Goal: Use online tool/utility: Utilize a website feature to perform a specific function

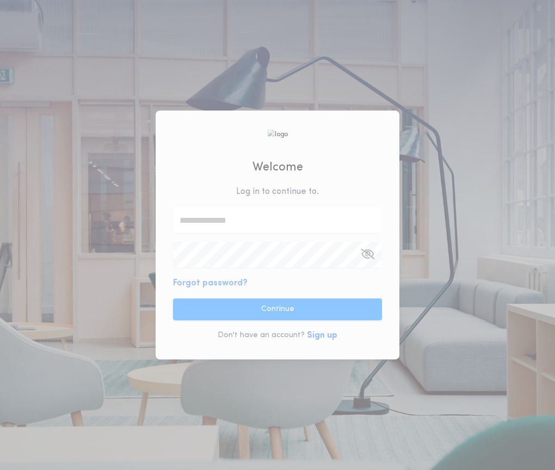
type input "**********"
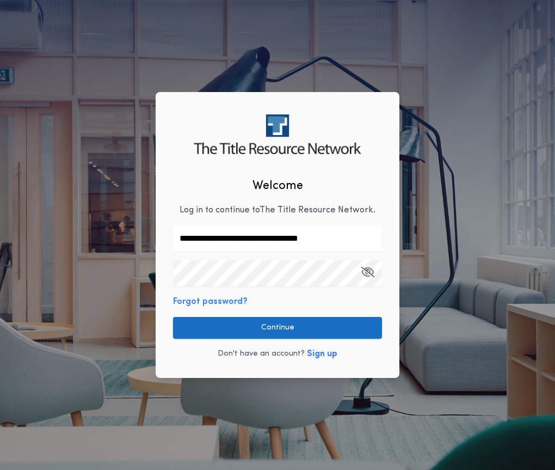
click at [268, 338] on button "Continue" at bounding box center [277, 328] width 209 height 22
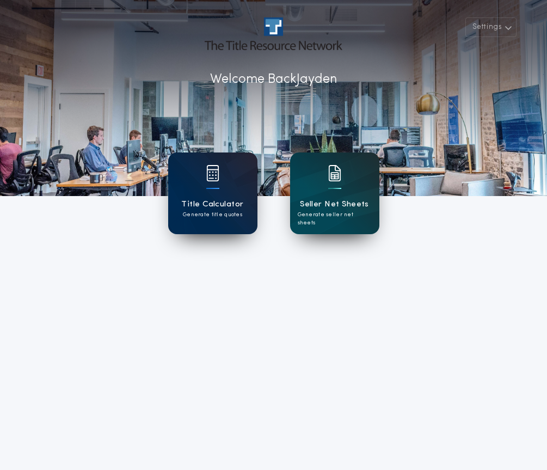
click at [191, 219] on div "Title Calculator Generate title quotes" at bounding box center [212, 193] width 89 height 82
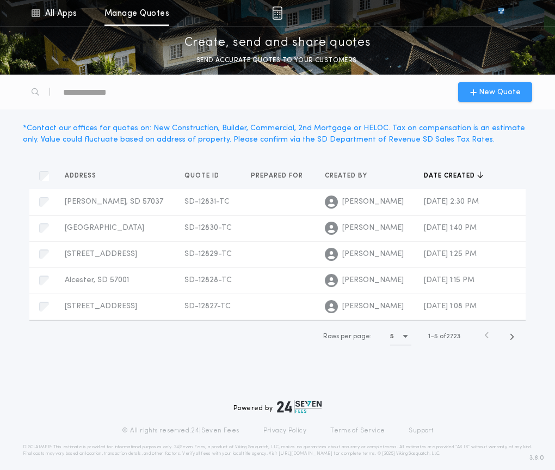
click at [484, 88] on span "New Quote" at bounding box center [500, 92] width 42 height 11
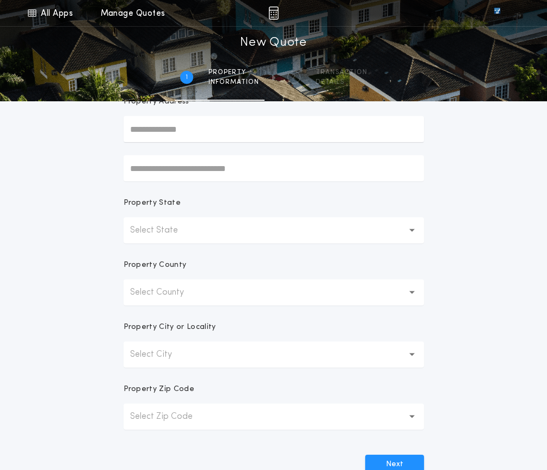
scroll to position [109, 0]
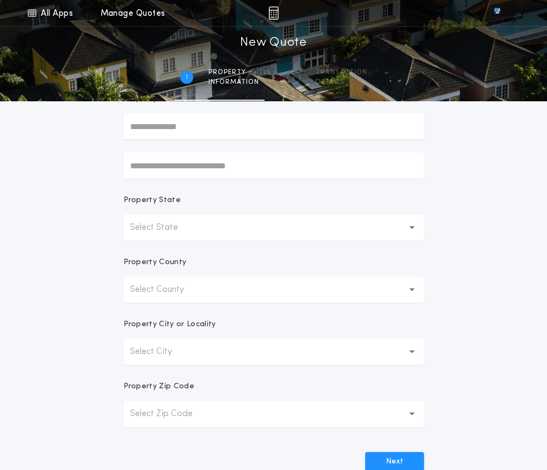
click at [225, 229] on button "Select State" at bounding box center [274, 228] width 301 height 26
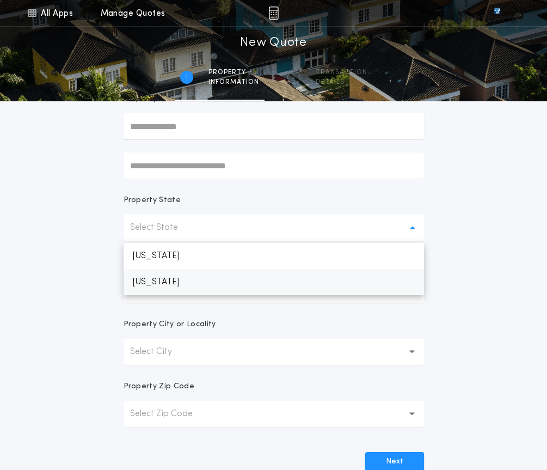
click at [202, 279] on p "[US_STATE]" at bounding box center [274, 282] width 301 height 26
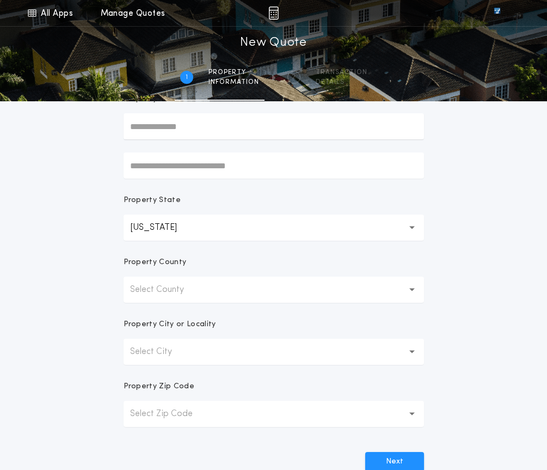
click at [197, 290] on p "Select County" at bounding box center [165, 289] width 71 height 13
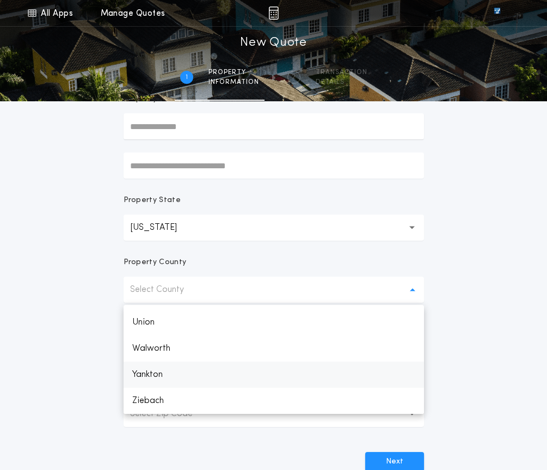
scroll to position [1562, 0]
click at [170, 381] on p "Union" at bounding box center [274, 377] width 301 height 26
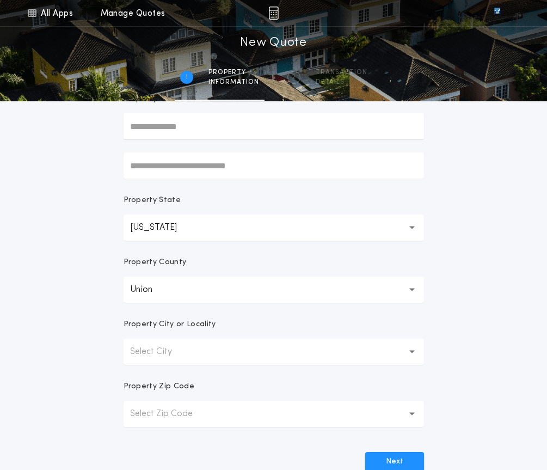
click at [175, 359] on button "Select City" at bounding box center [274, 352] width 301 height 26
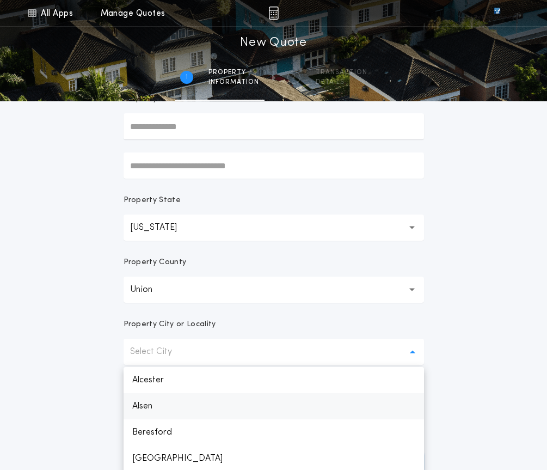
click at [176, 412] on p "Alsen" at bounding box center [274, 406] width 301 height 26
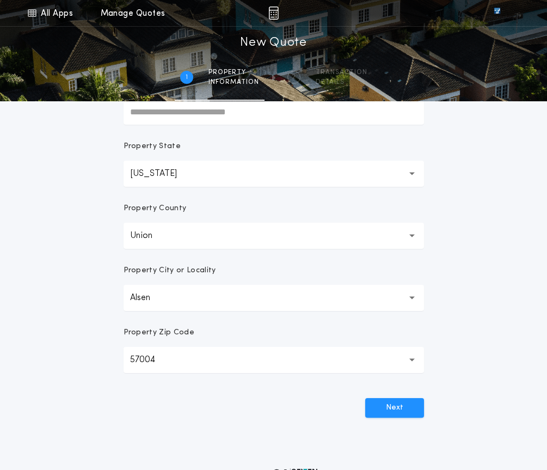
scroll to position [240, 0]
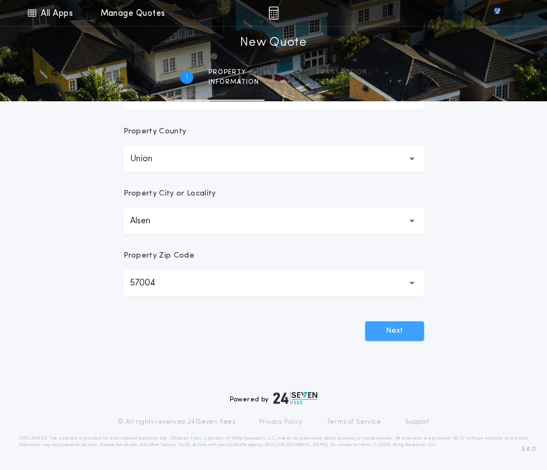
click at [383, 331] on button "Next" at bounding box center [394, 331] width 59 height 20
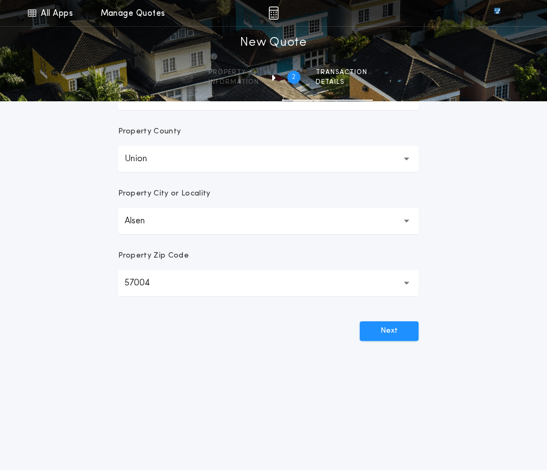
scroll to position [0, 0]
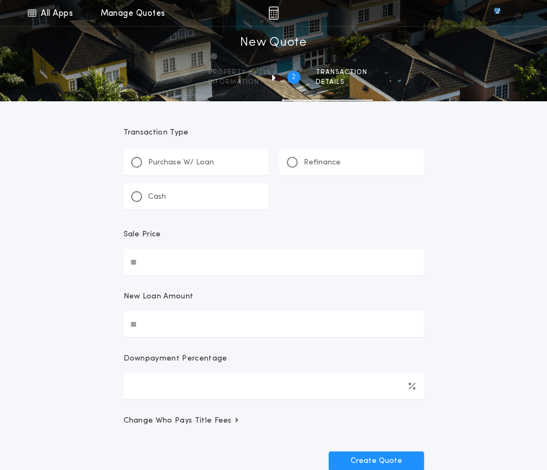
click at [319, 162] on p "Refinance" at bounding box center [322, 162] width 37 height 11
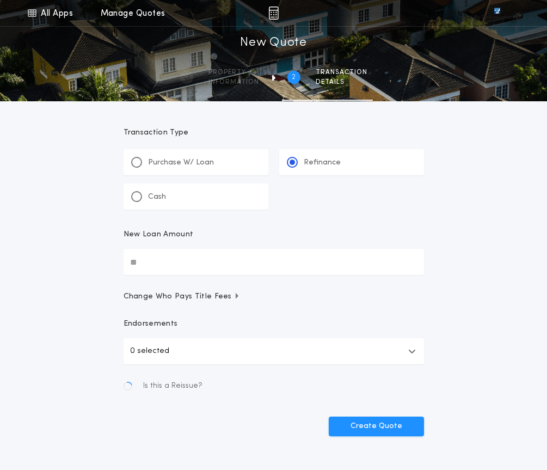
click at [230, 262] on input "New Loan Amount" at bounding box center [274, 262] width 301 height 26
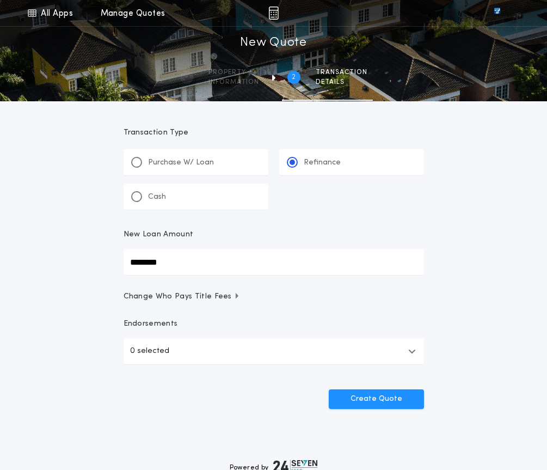
scroll to position [54, 0]
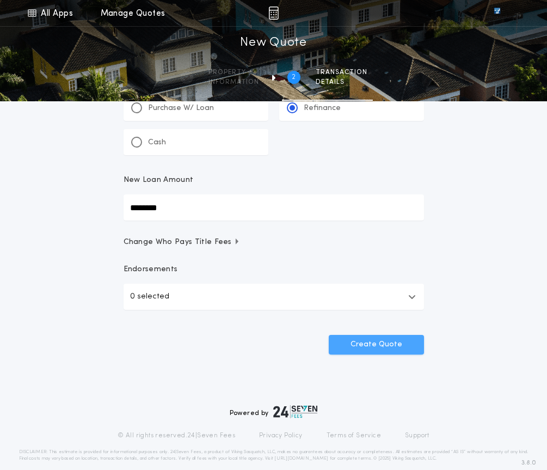
type input "********"
click at [400, 341] on button "Create Quote" at bounding box center [376, 345] width 95 height 20
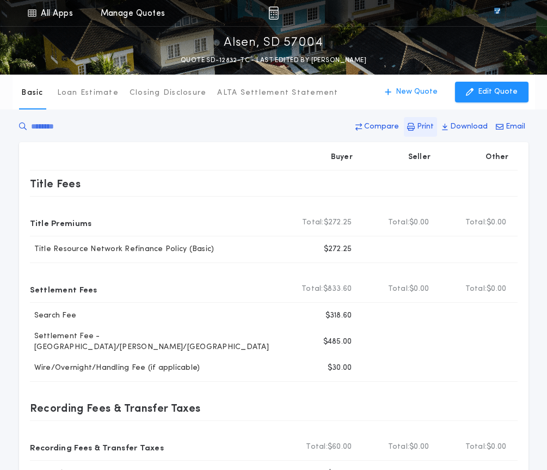
click at [423, 130] on p "Print" at bounding box center [425, 126] width 17 height 11
